Goal: Task Accomplishment & Management: Manage account settings

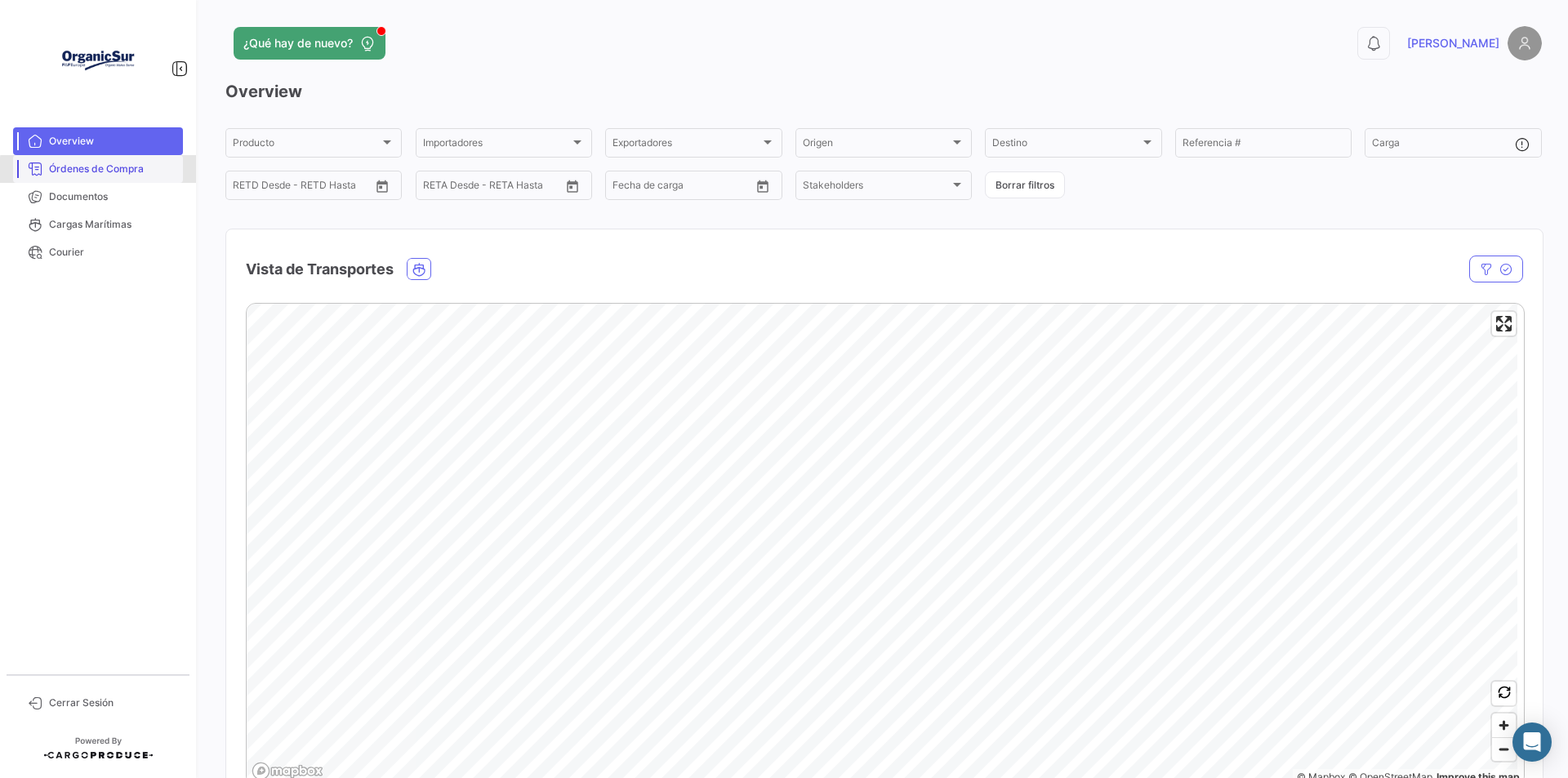
click at [111, 171] on span "Órdenes de Compra" at bounding box center [112, 169] width 127 height 15
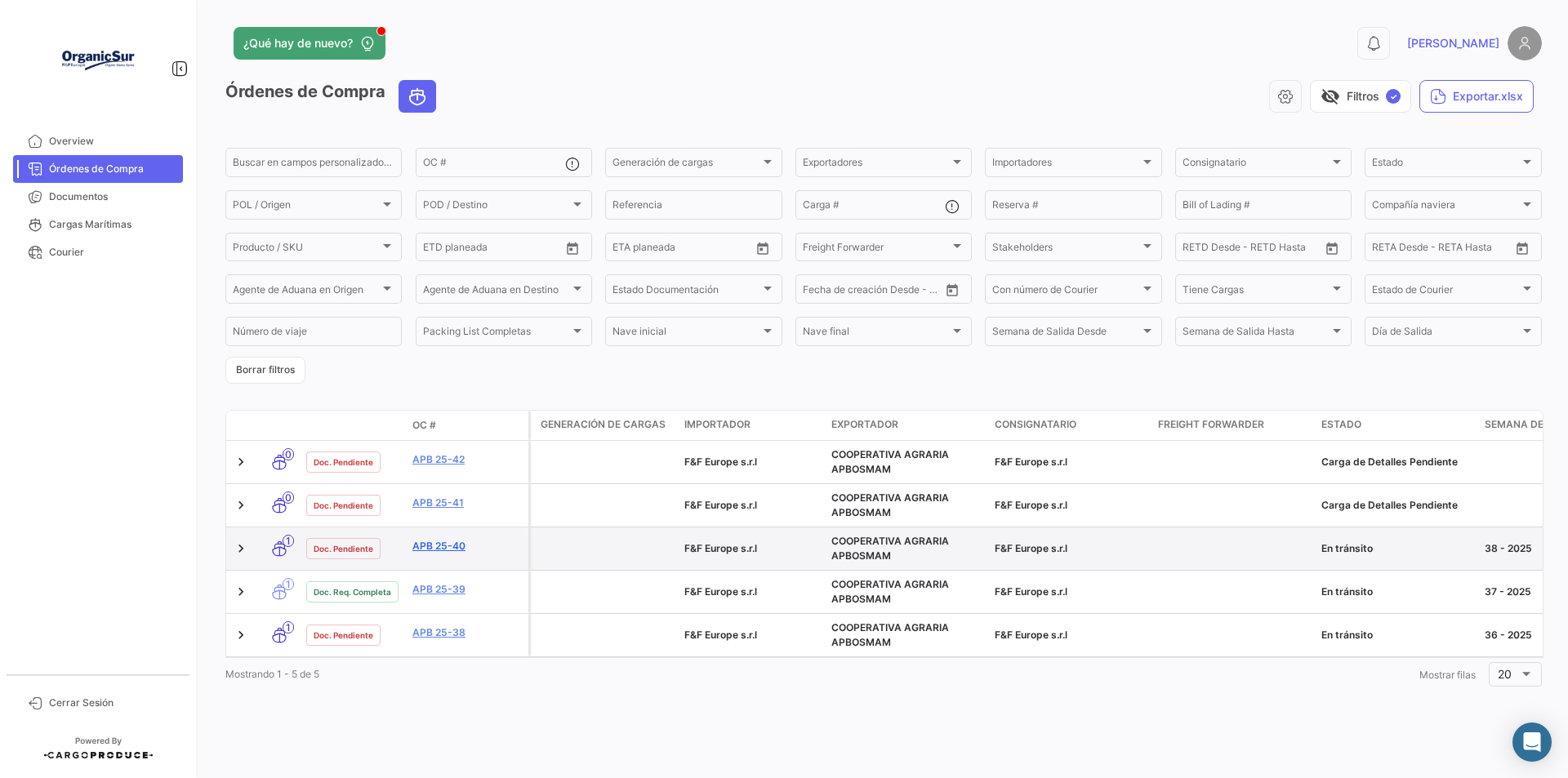
click at [454, 549] on link "APB 25-40" at bounding box center [467, 547] width 110 height 15
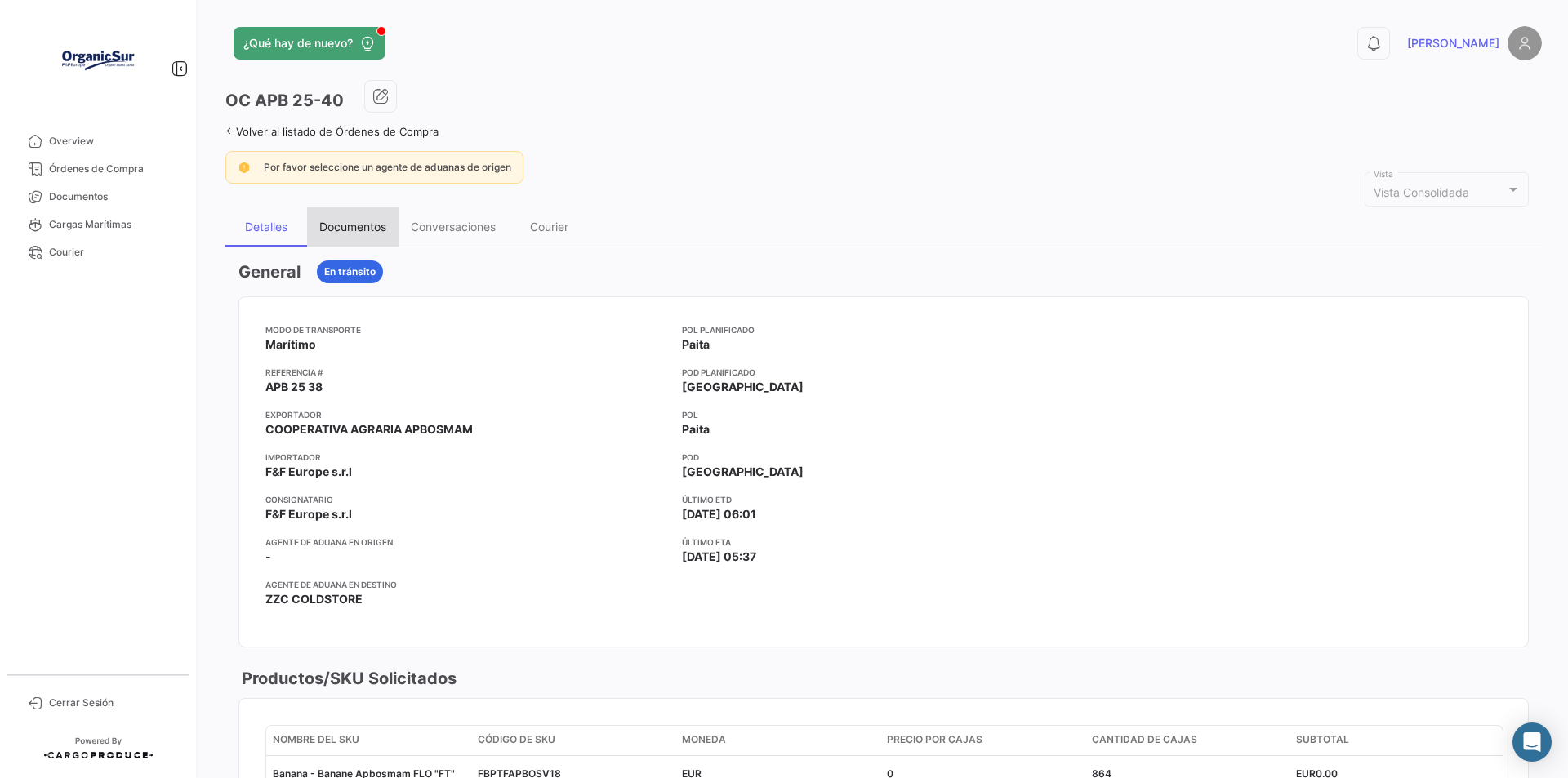
click at [353, 237] on div "Documentos" at bounding box center [352, 228] width 92 height 40
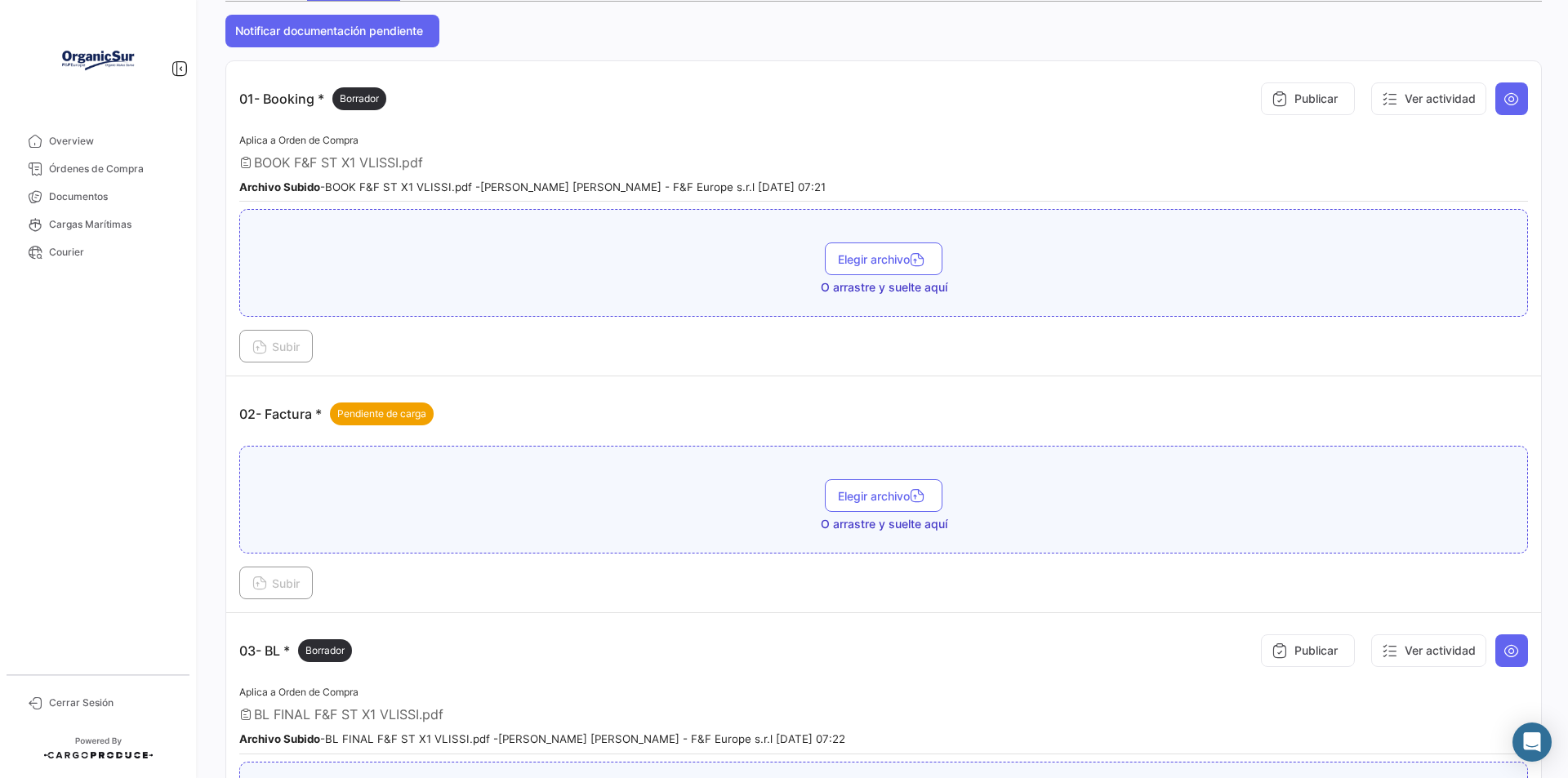
scroll to position [245, 0]
click at [868, 487] on button "Elegir archivo" at bounding box center [884, 497] width 118 height 33
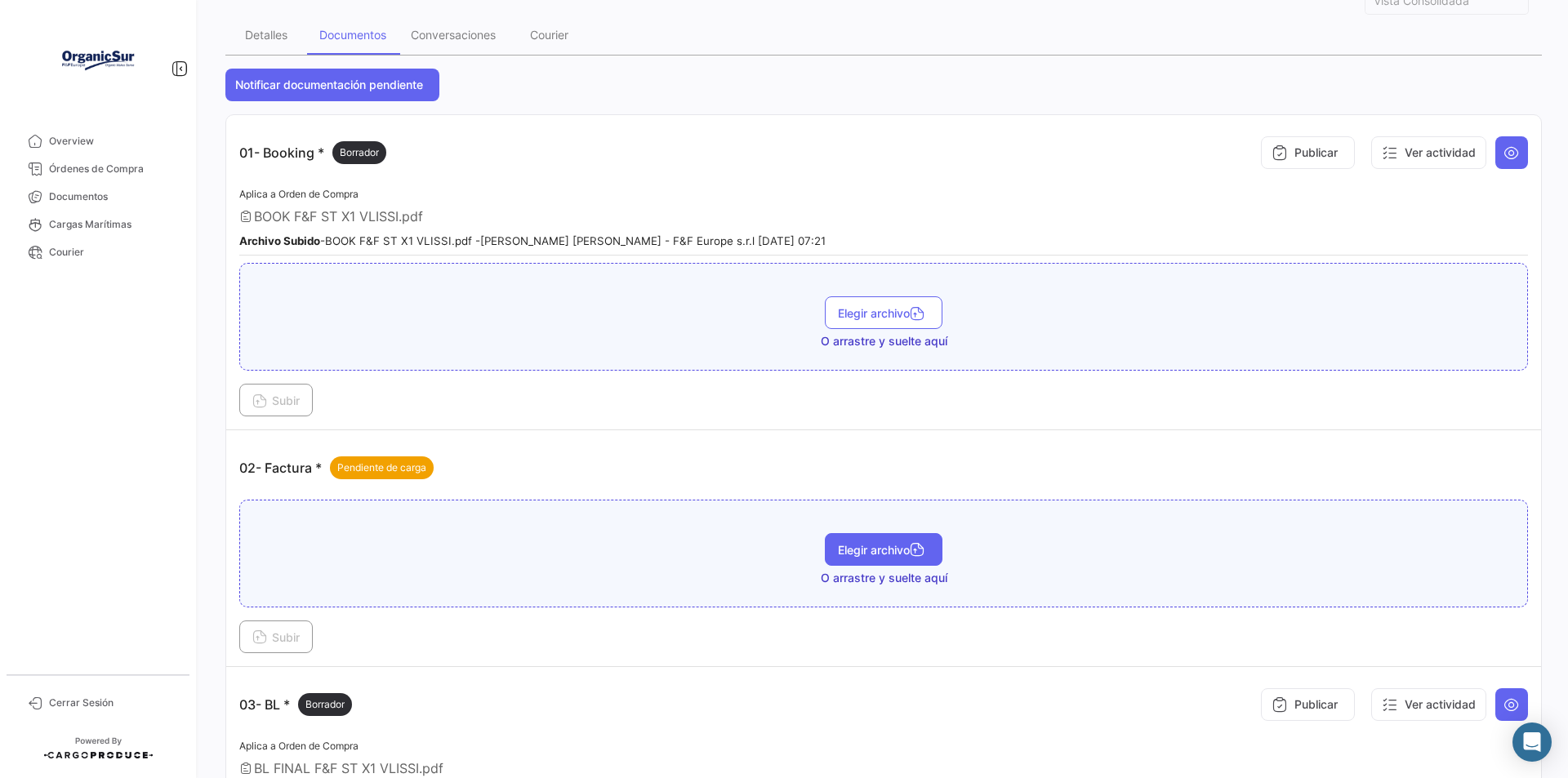
scroll to position [163, 0]
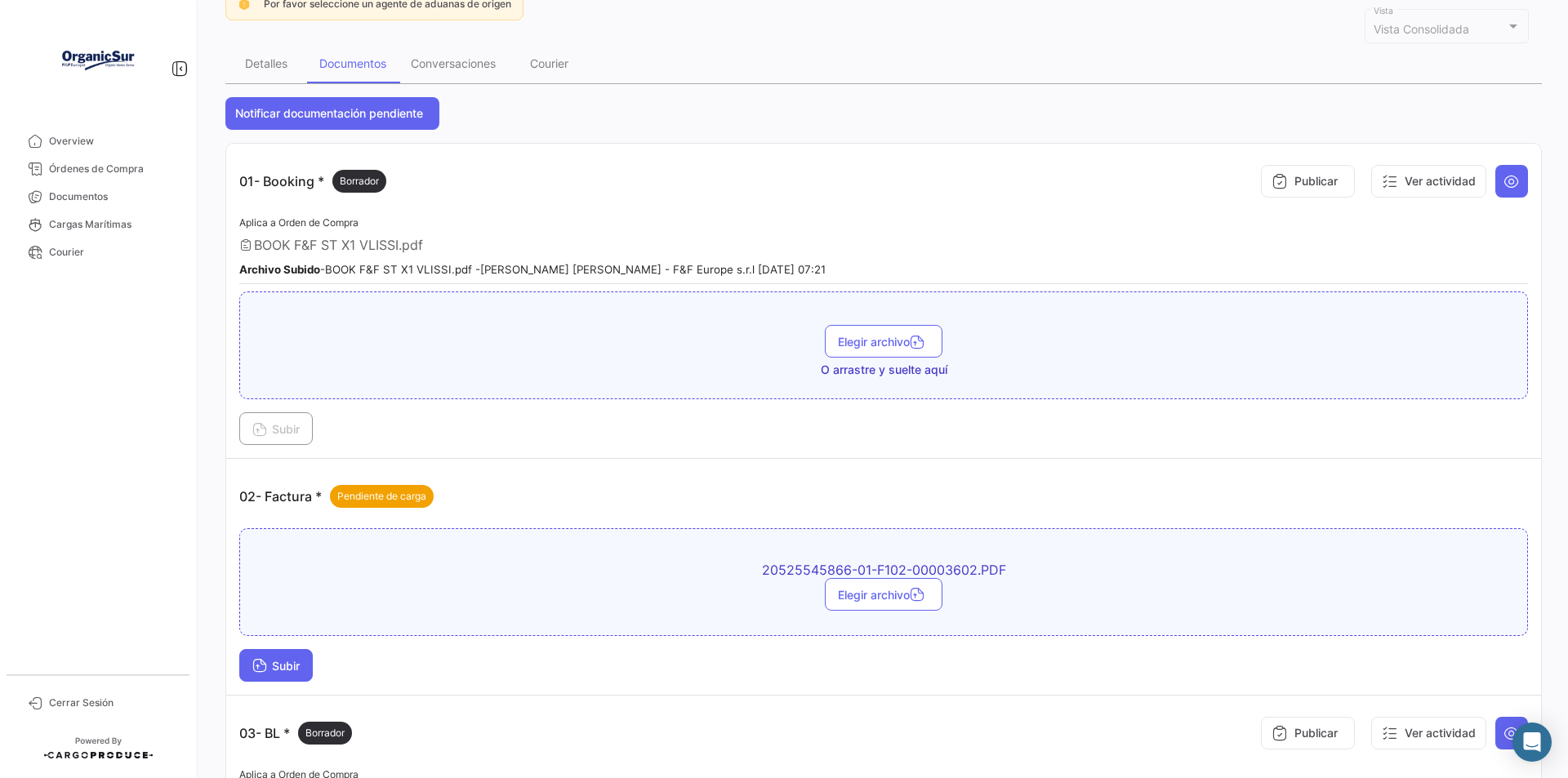
click at [287, 663] on span "Subir" at bounding box center [276, 666] width 47 height 14
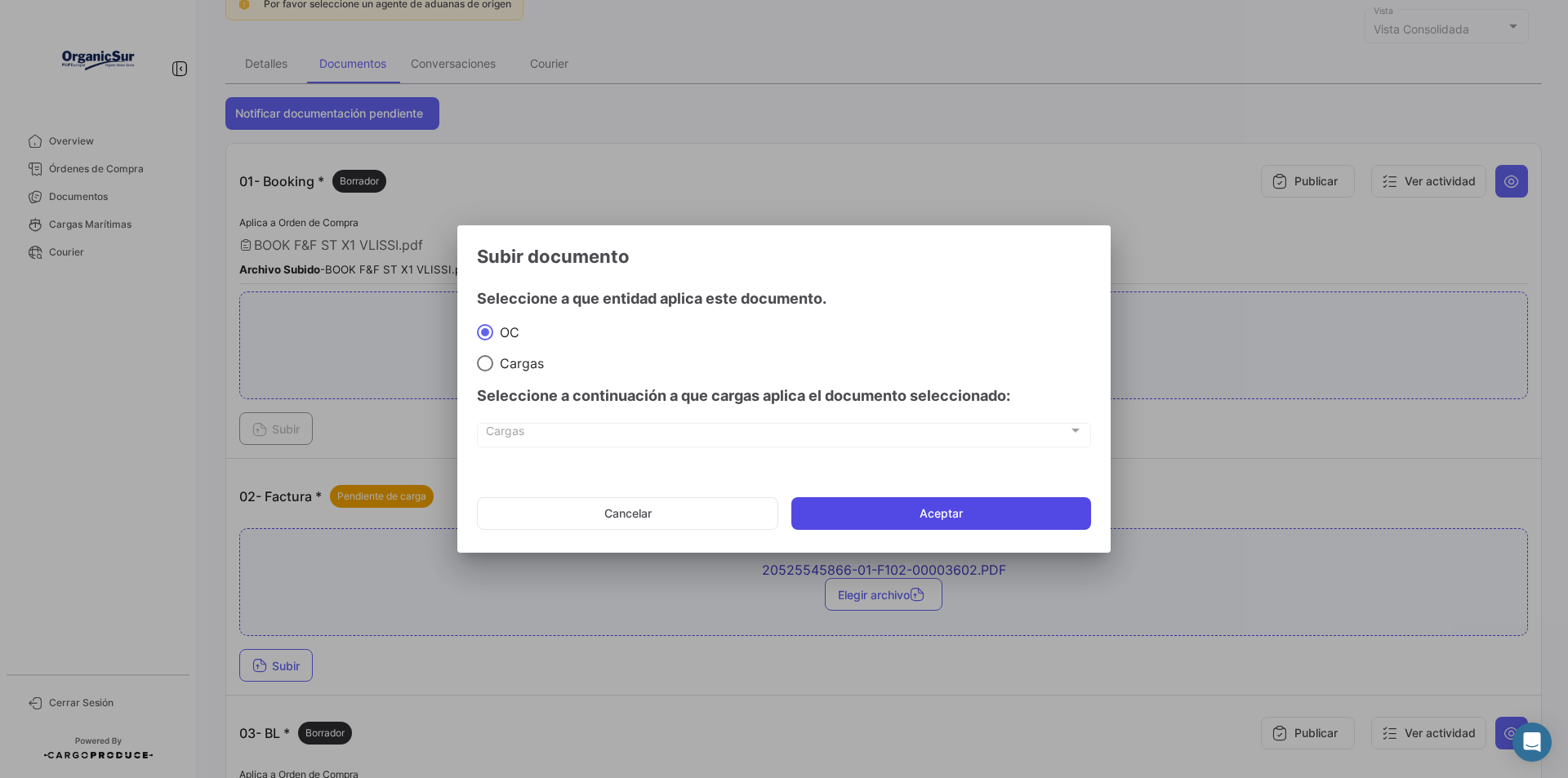
click at [914, 517] on button "Aceptar" at bounding box center [940, 514] width 299 height 33
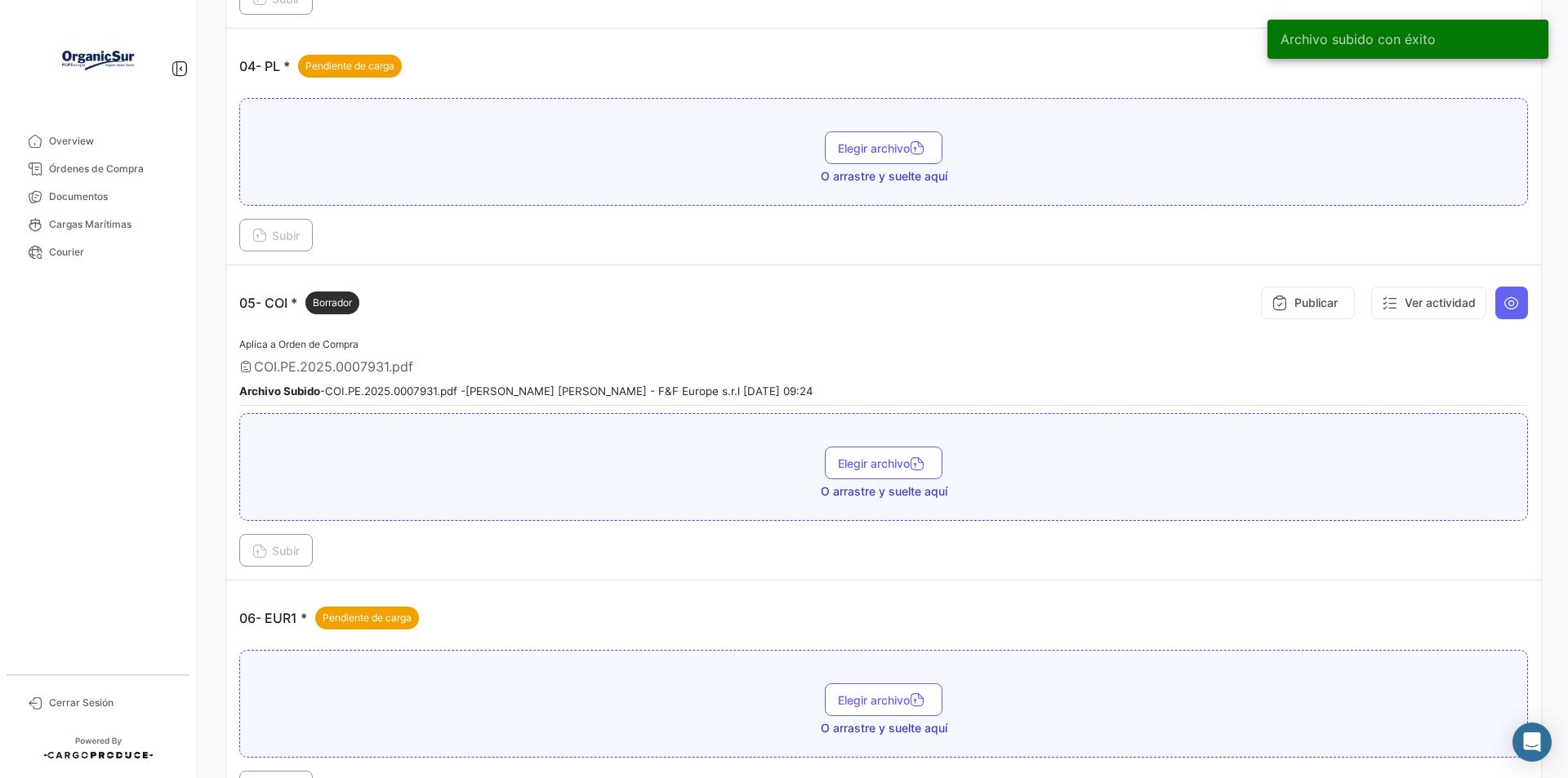
scroll to position [1062, 0]
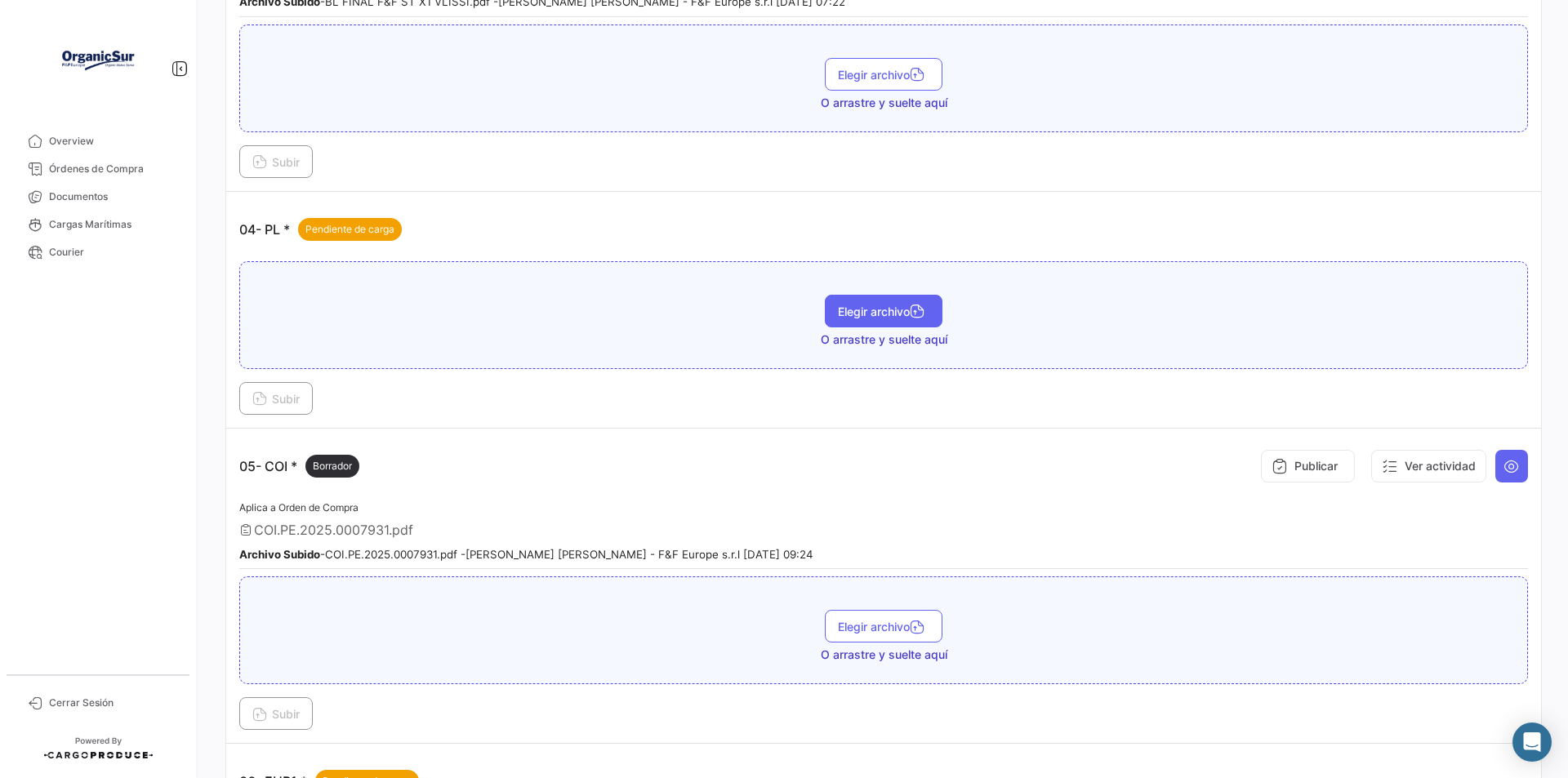
click at [886, 313] on span "Elegir archivo" at bounding box center [884, 312] width 92 height 14
click at [295, 397] on span "Subir" at bounding box center [276, 398] width 47 height 14
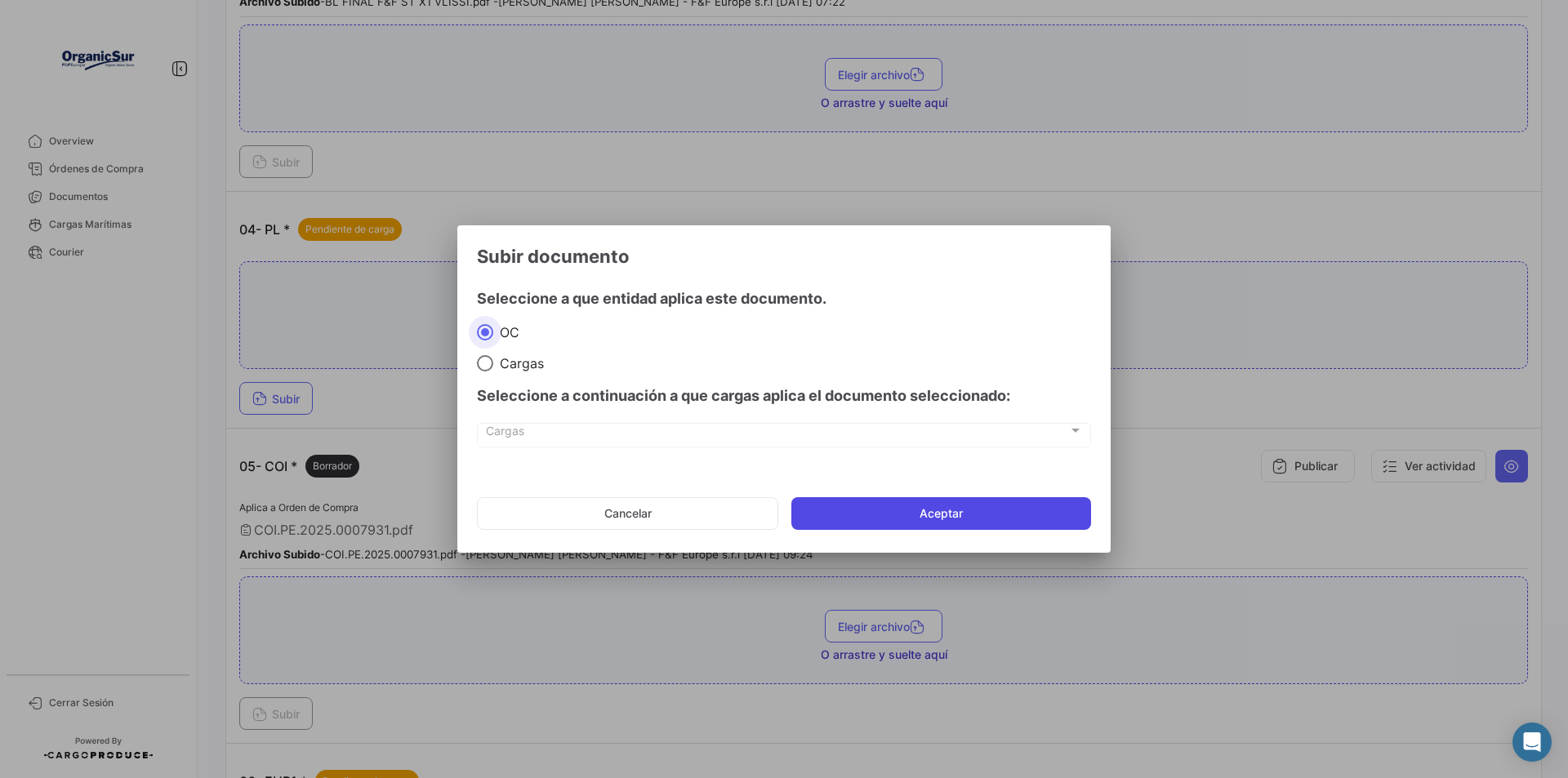
click at [916, 506] on button "Aceptar" at bounding box center [940, 514] width 299 height 33
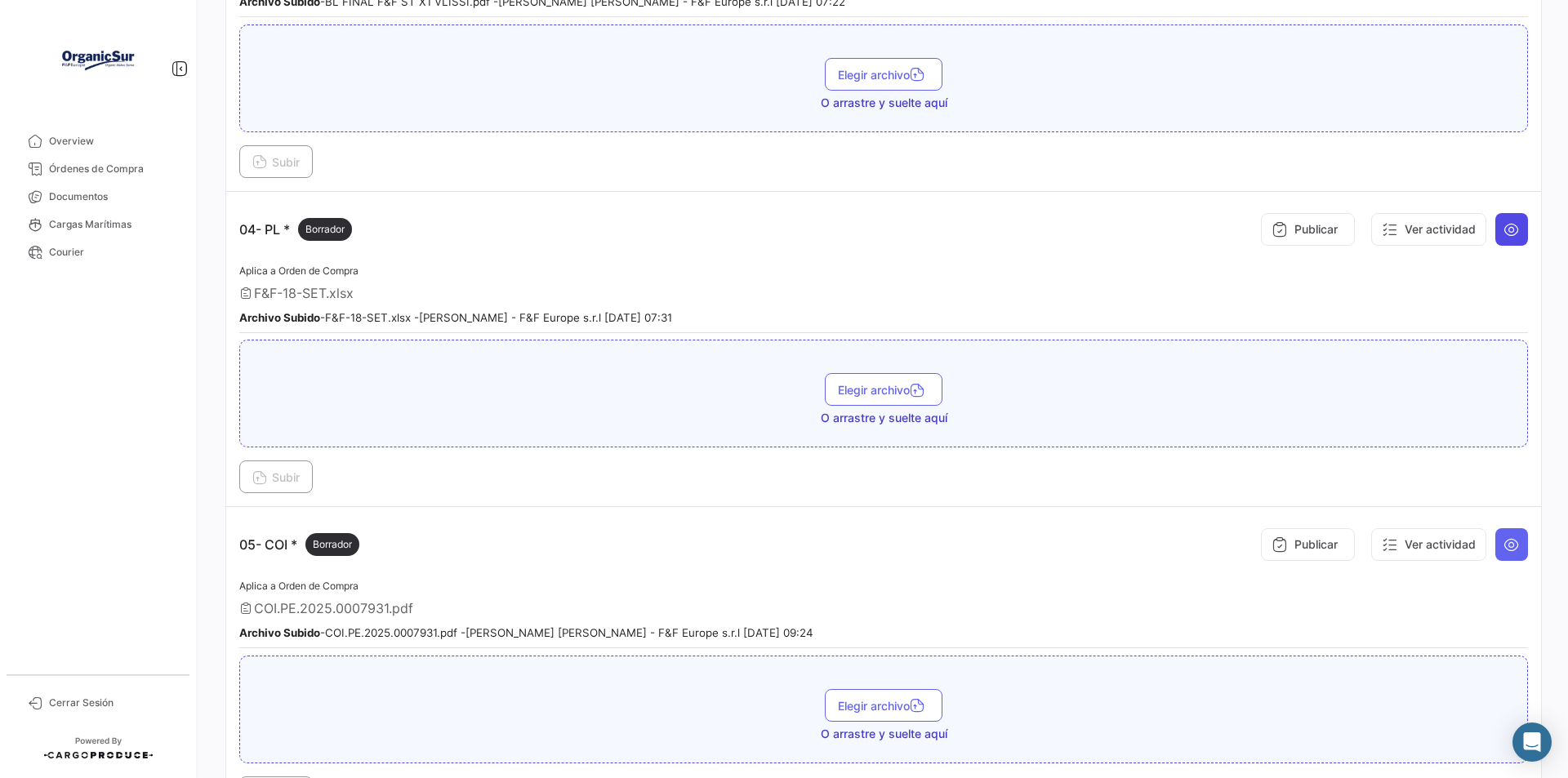
click at [1503, 232] on icon at bounding box center [1510, 228] width 16 height 16
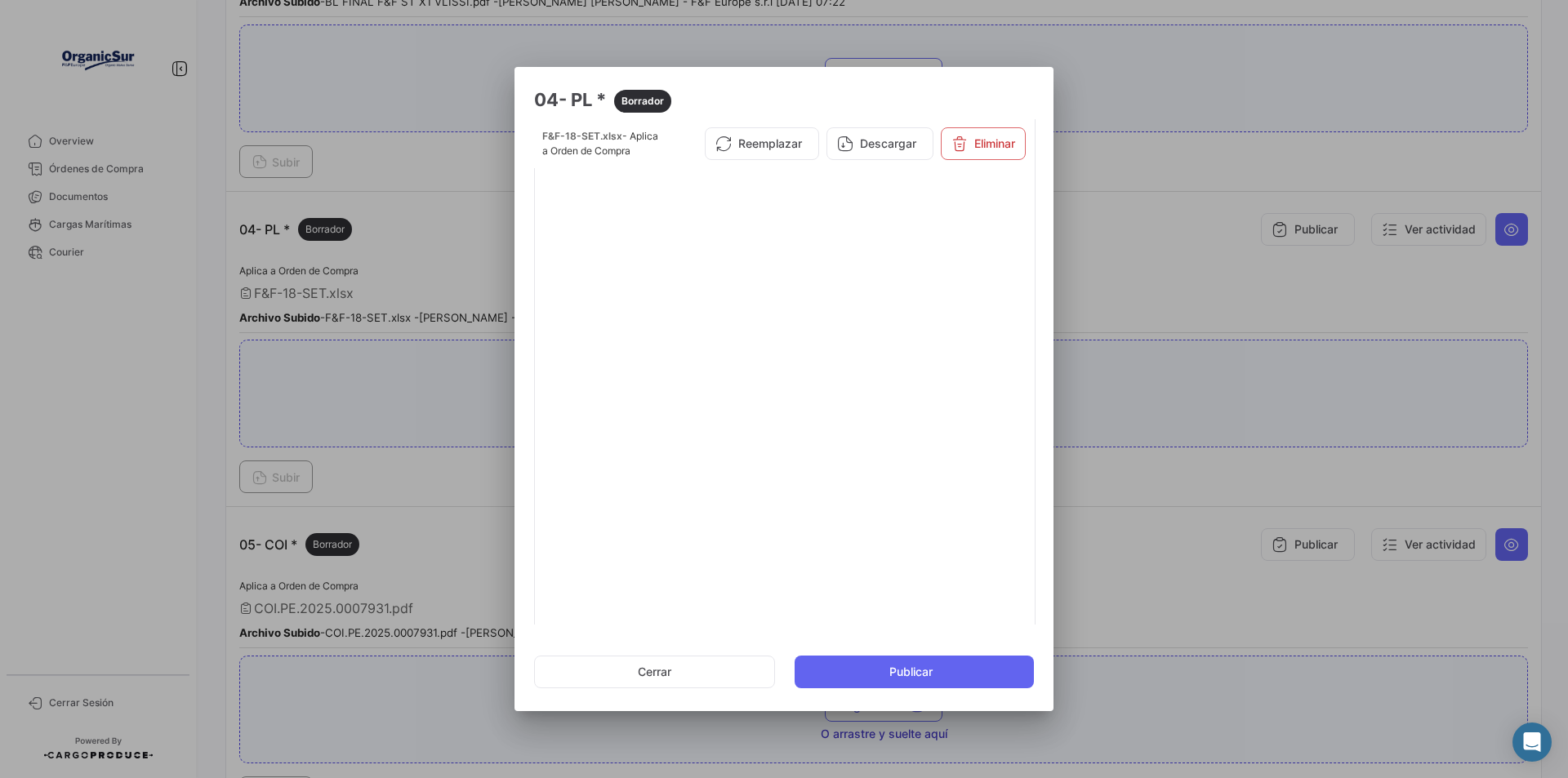
click at [1184, 400] on div at bounding box center [784, 389] width 1568 height 778
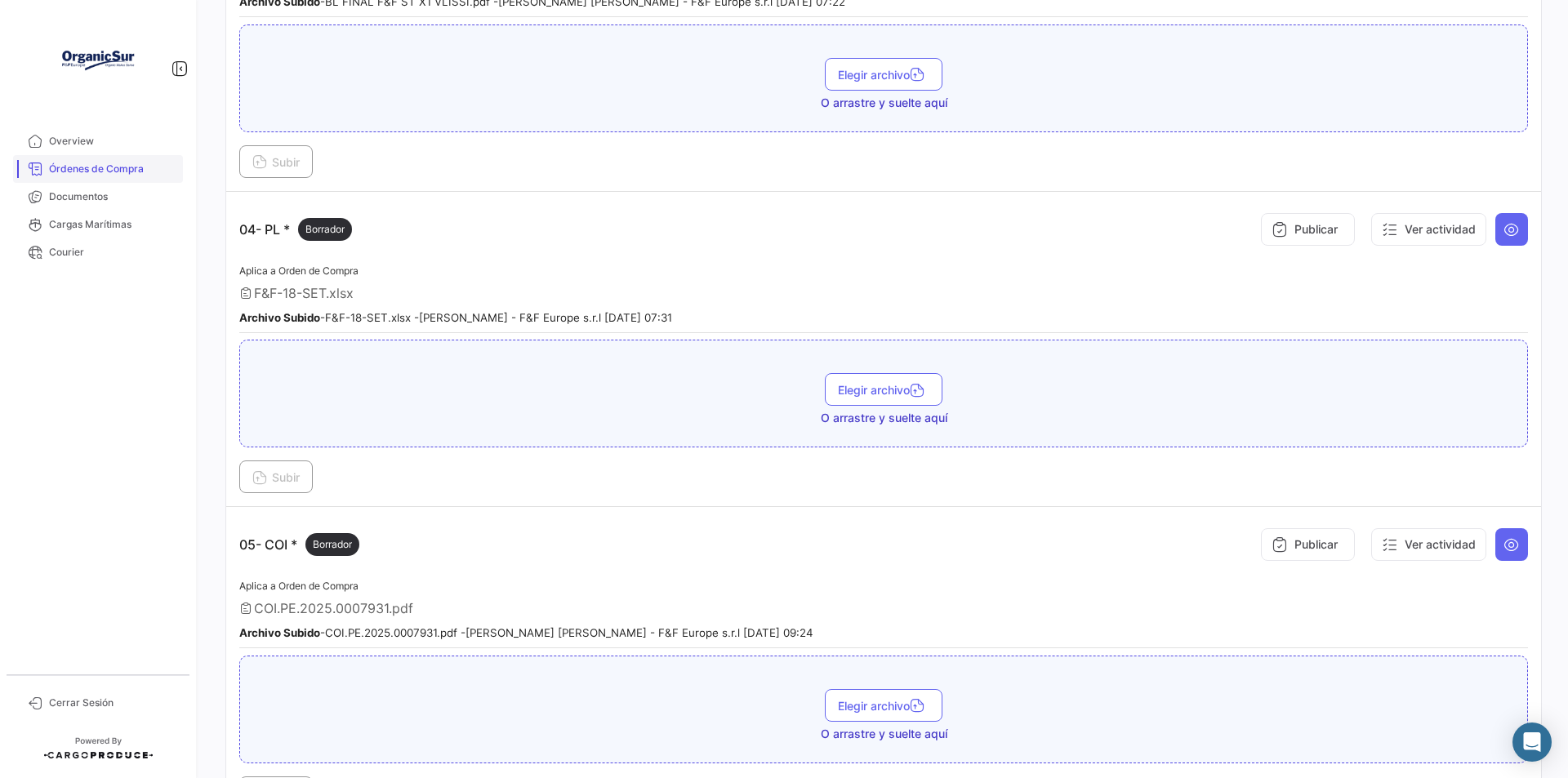
click at [92, 171] on span "Órdenes de Compra" at bounding box center [112, 169] width 127 height 15
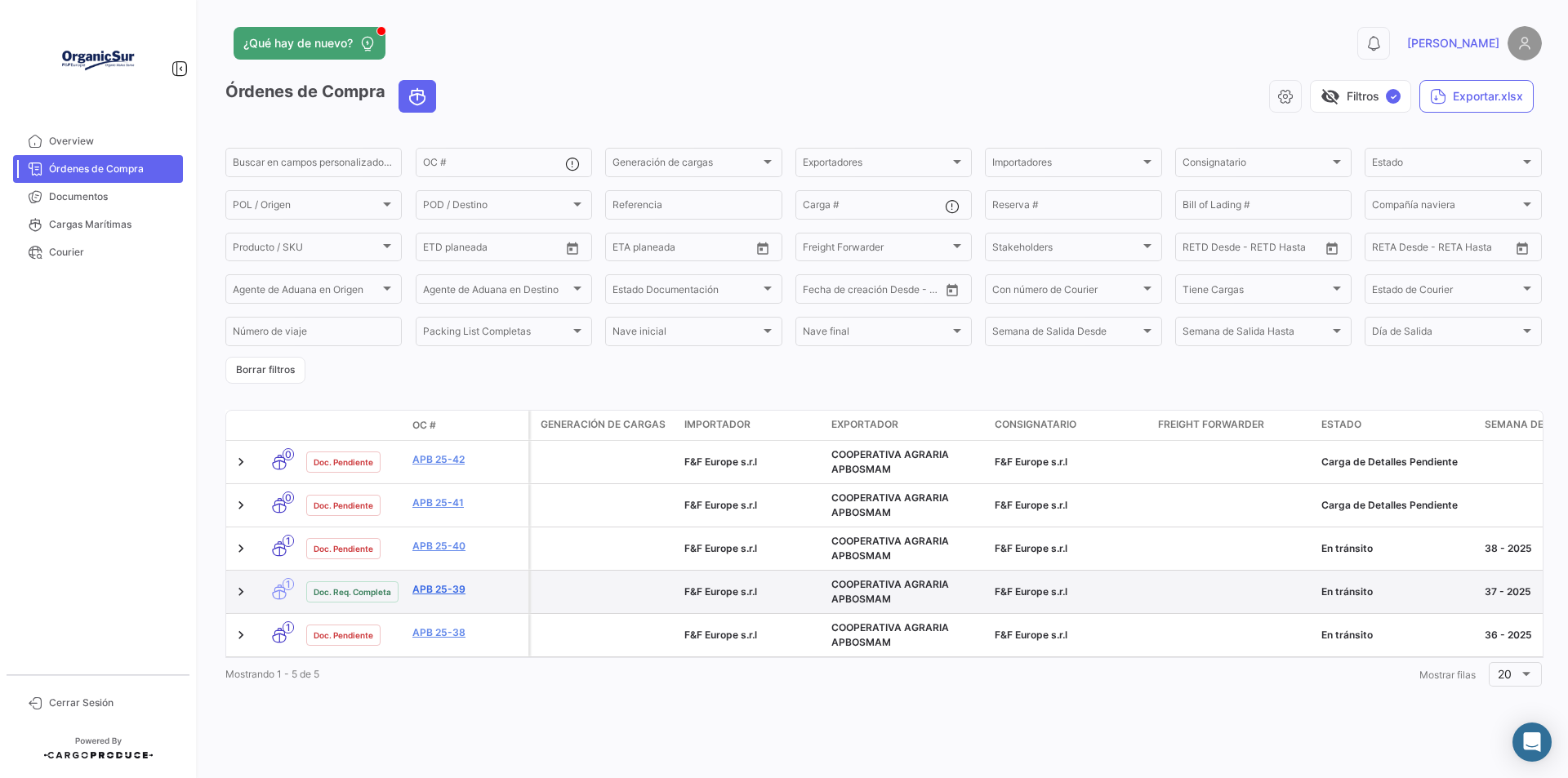
click at [416, 593] on link "APB 25-39" at bounding box center [467, 590] width 110 height 15
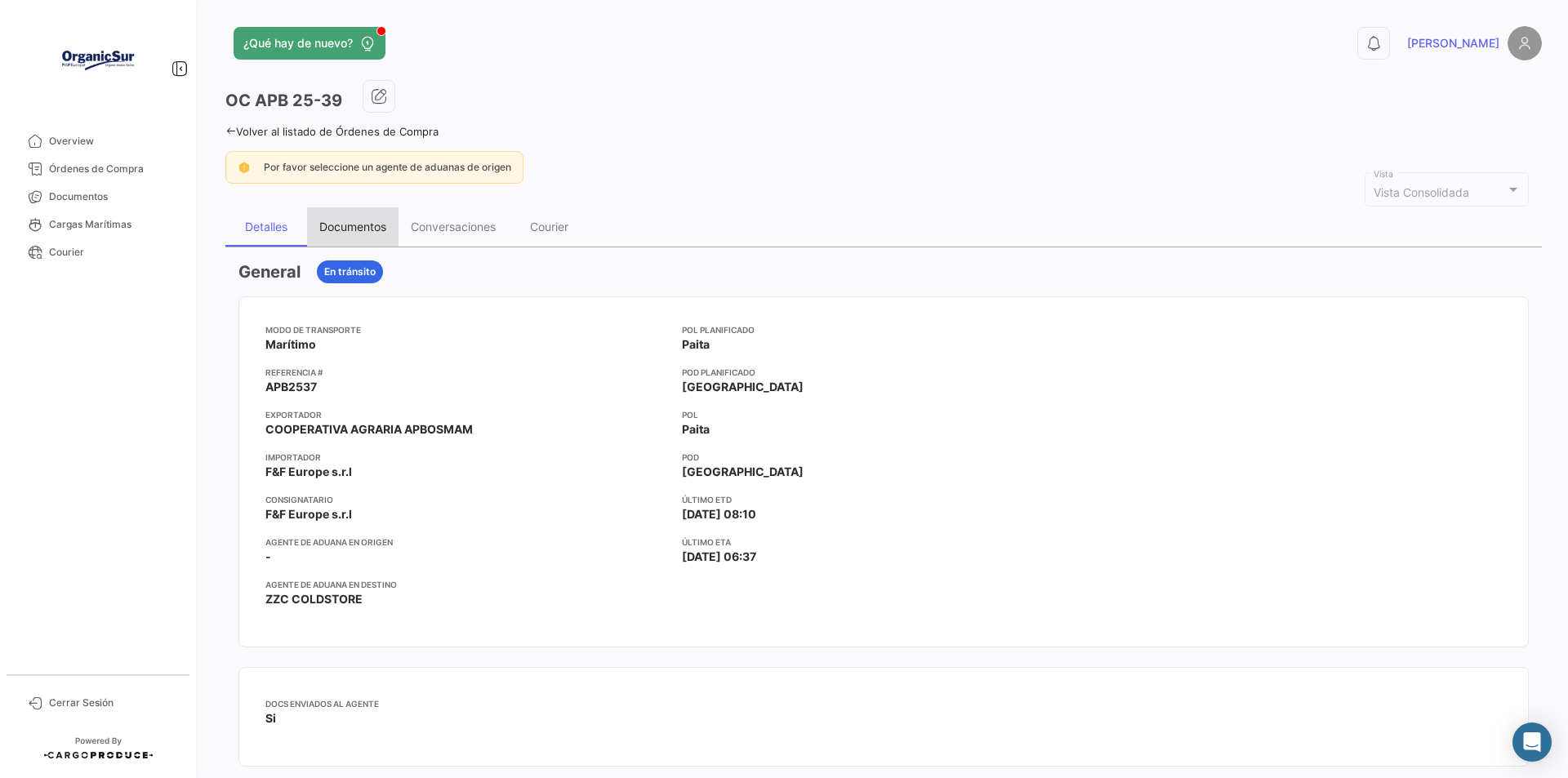
click at [360, 218] on div "Documentos" at bounding box center [352, 228] width 92 height 40
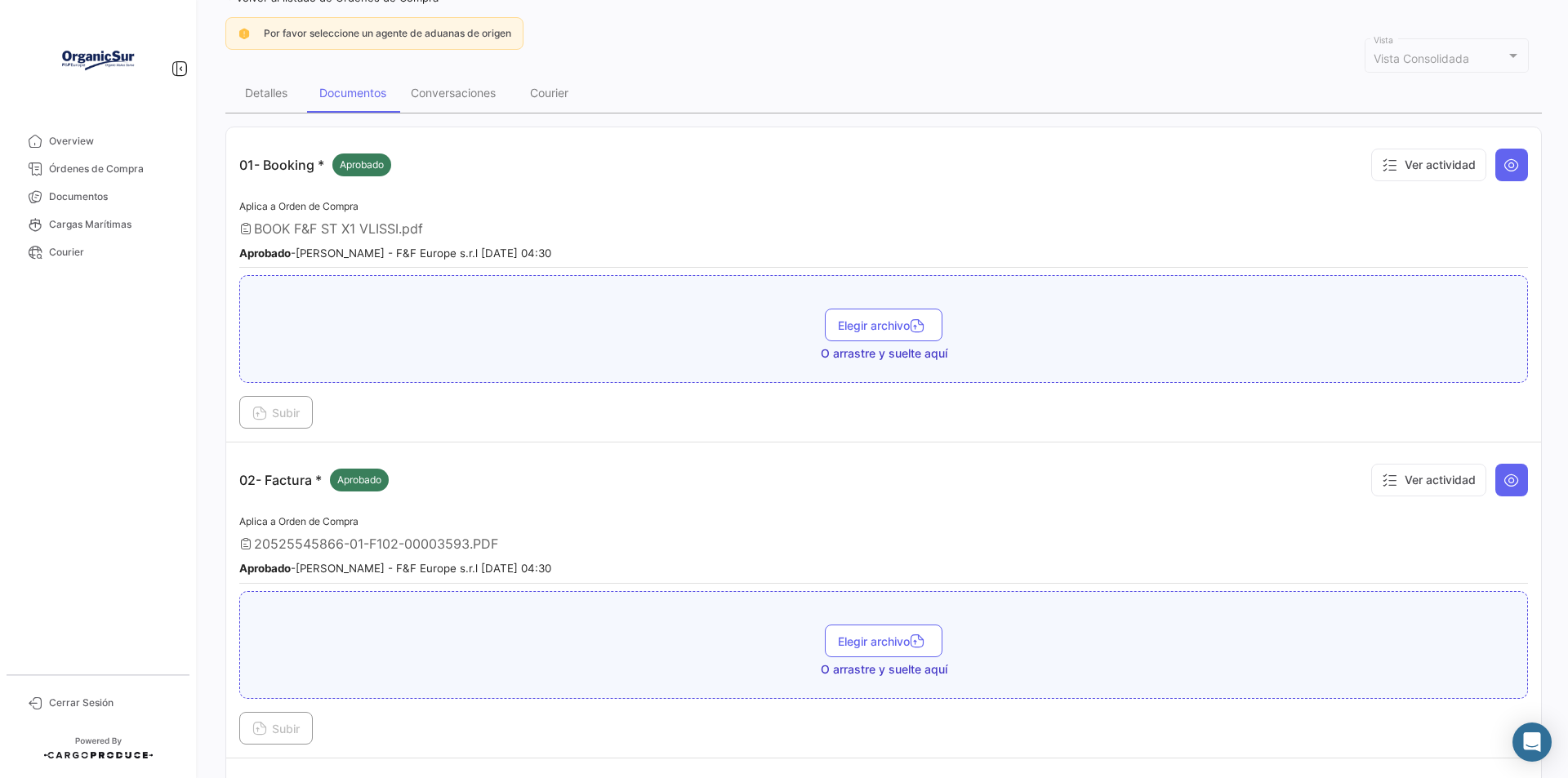
scroll to position [327, 0]
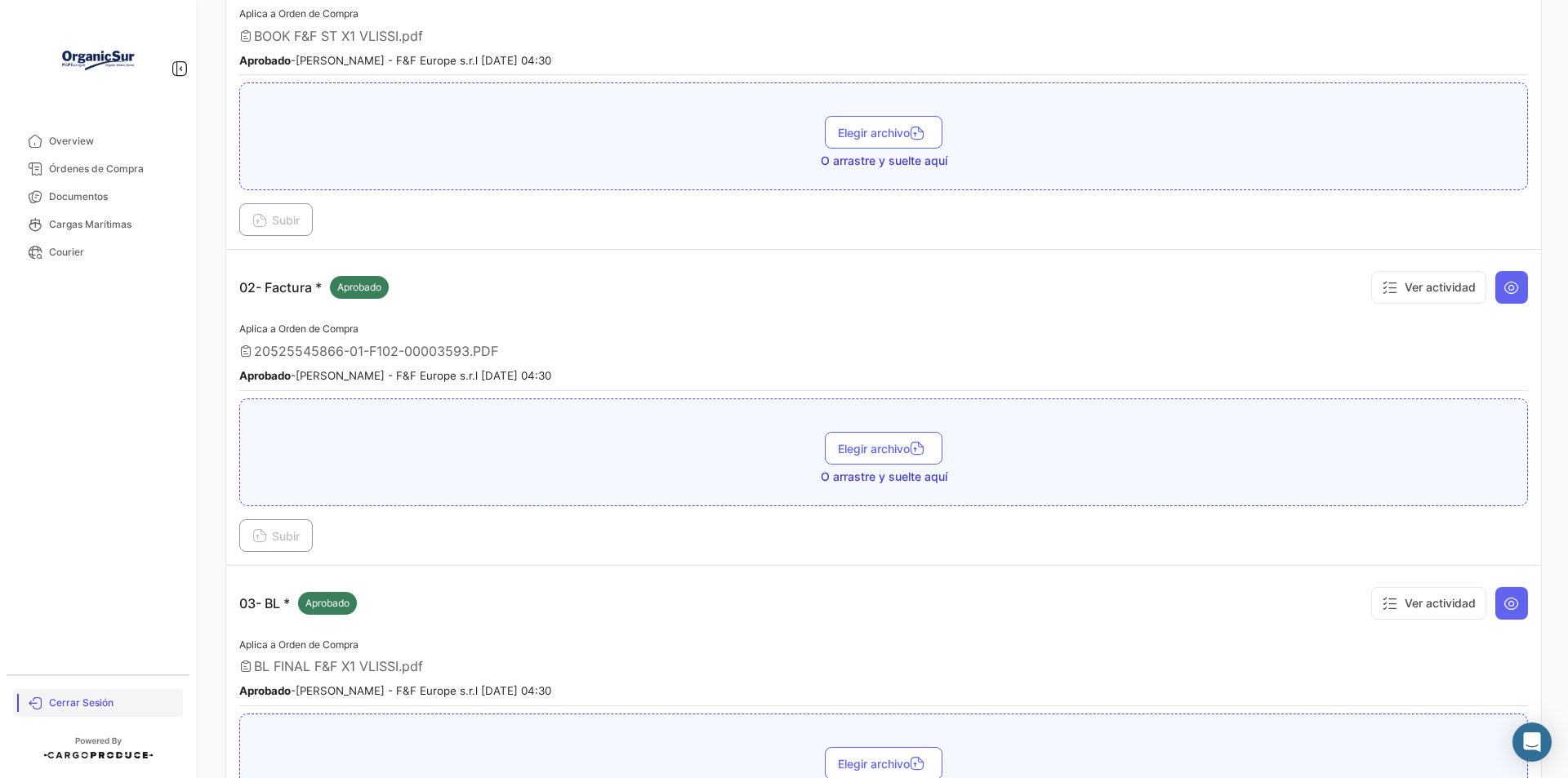
click at [68, 705] on span "Cerrar Sesión" at bounding box center [112, 703] width 127 height 15
